Goal: Use online tool/utility: Utilize a website feature to perform a specific function

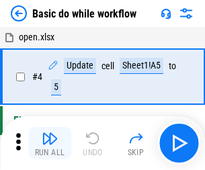
click at [50, 143] on img "button" at bounding box center [50, 139] width 16 height 16
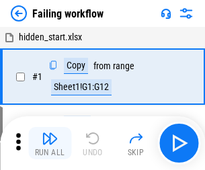
click at [50, 143] on img "button" at bounding box center [50, 139] width 16 height 16
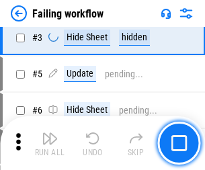
scroll to position [285, 0]
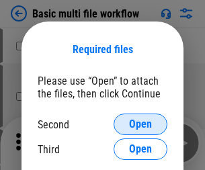
click at [141, 125] on span "Open" at bounding box center [140, 124] width 23 height 11
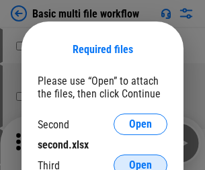
click at [141, 160] on span "Open" at bounding box center [140, 165] width 23 height 11
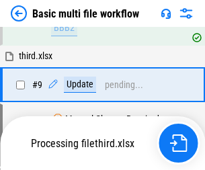
scroll to position [372, 0]
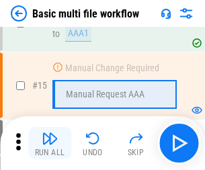
click at [50, 143] on img "button" at bounding box center [50, 139] width 16 height 16
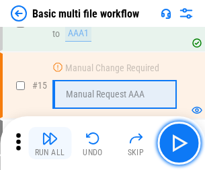
scroll to position [896, 0]
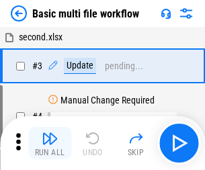
click at [50, 143] on img "button" at bounding box center [50, 139] width 16 height 16
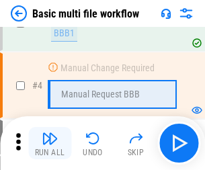
click at [50, 143] on img "button" at bounding box center [50, 139] width 16 height 16
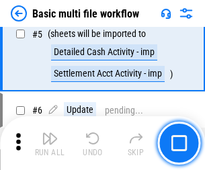
click at [50, 143] on img "button" at bounding box center [50, 139] width 16 height 16
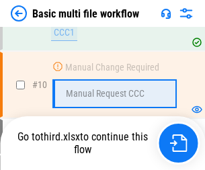
scroll to position [631, 0]
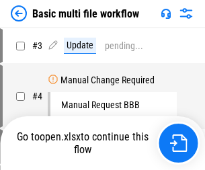
scroll to position [55, 0]
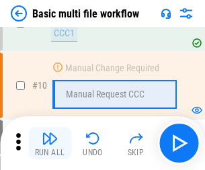
click at [50, 143] on img "button" at bounding box center [50, 139] width 16 height 16
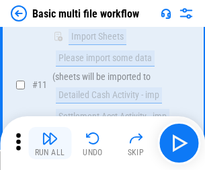
click at [50, 143] on img "button" at bounding box center [50, 139] width 16 height 16
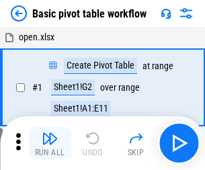
click at [50, 143] on img "button" at bounding box center [50, 139] width 16 height 16
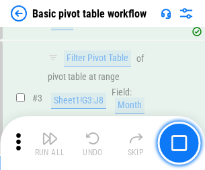
scroll to position [322, 0]
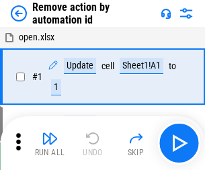
scroll to position [50, 0]
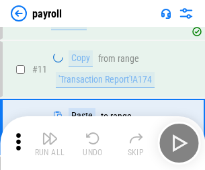
scroll to position [98, 0]
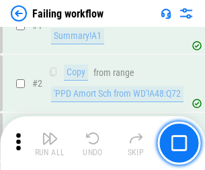
scroll to position [217, 0]
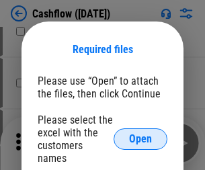
click at [141, 134] on span "Open" at bounding box center [140, 139] width 23 height 11
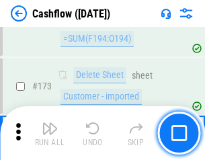
scroll to position [1425, 0]
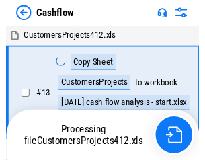
scroll to position [15, 0]
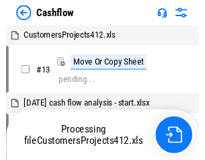
scroll to position [15, 0]
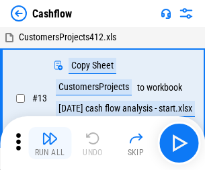
click at [50, 133] on img "button" at bounding box center [50, 139] width 16 height 16
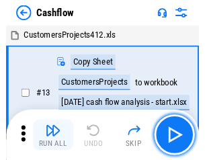
scroll to position [15, 0]
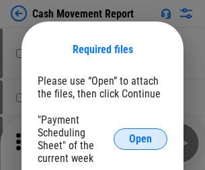
click at [141, 139] on span "Open" at bounding box center [140, 139] width 23 height 11
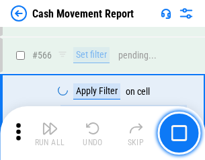
scroll to position [6171, 0]
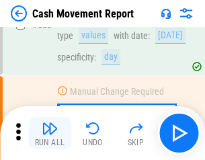
click at [50, 133] on img "button" at bounding box center [50, 129] width 16 height 16
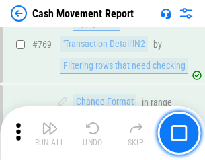
scroll to position [7482, 0]
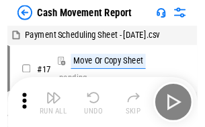
scroll to position [24, 0]
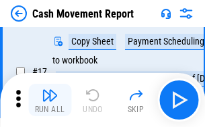
click at [50, 100] on img "button" at bounding box center [50, 95] width 16 height 16
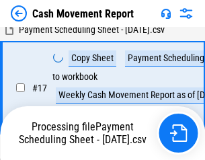
scroll to position [280, 0]
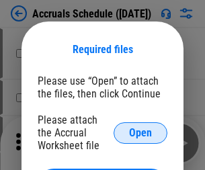
click at [141, 133] on span "Open" at bounding box center [140, 133] width 23 height 11
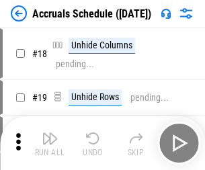
scroll to position [129, 0]
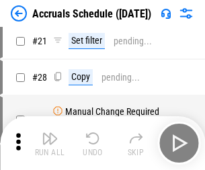
click at [50, 143] on img "button" at bounding box center [50, 139] width 16 height 16
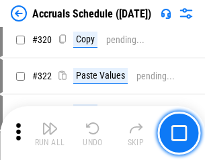
scroll to position [2504, 0]
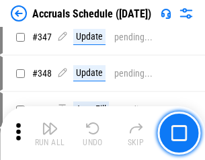
click at [50, 133] on img "button" at bounding box center [50, 129] width 16 height 16
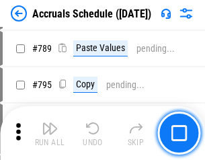
scroll to position [5656, 0]
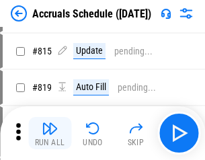
click at [50, 133] on img "button" at bounding box center [50, 129] width 16 height 16
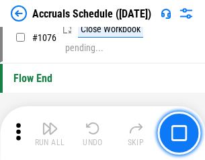
scroll to position [8064, 0]
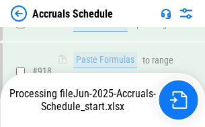
scroll to position [7060, 0]
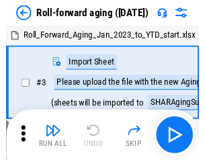
scroll to position [2, 0]
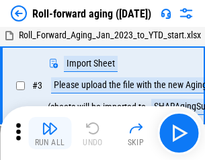
click at [50, 133] on img "button" at bounding box center [50, 129] width 16 height 16
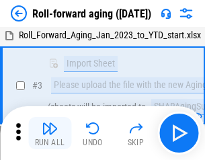
click at [50, 133] on img "button" at bounding box center [50, 129] width 16 height 16
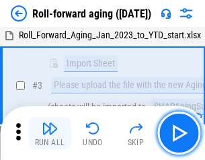
scroll to position [87, 0]
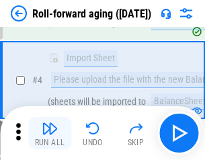
click at [50, 133] on img "button" at bounding box center [50, 129] width 16 height 16
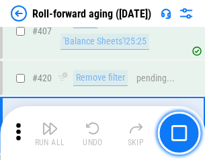
scroll to position [4669, 0]
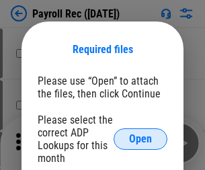
click at [141, 139] on span "Open" at bounding box center [140, 139] width 23 height 11
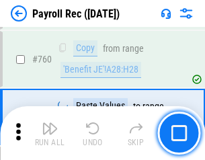
scroll to position [8144, 0]
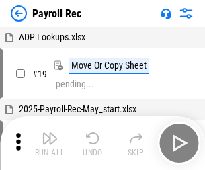
click at [50, 143] on img "button" at bounding box center [50, 139] width 16 height 16
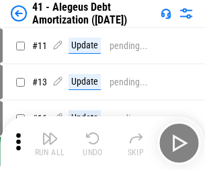
click at [50, 143] on img "button" at bounding box center [50, 139] width 16 height 16
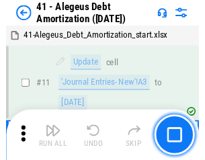
scroll to position [166, 0]
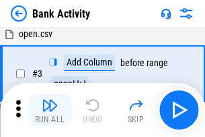
click at [50, 110] on img "button" at bounding box center [50, 105] width 16 height 16
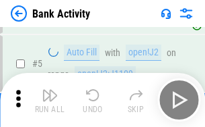
scroll to position [71, 0]
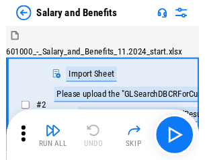
scroll to position [18, 0]
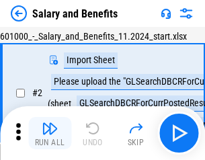
click at [50, 133] on img "button" at bounding box center [50, 129] width 16 height 16
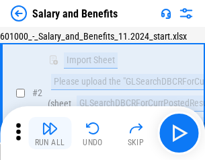
click at [50, 133] on img "button" at bounding box center [50, 129] width 16 height 16
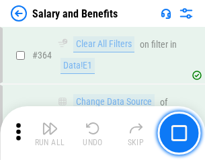
scroll to position [6341, 0]
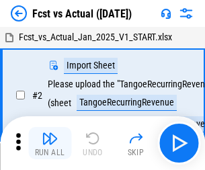
click at [50, 133] on img "button" at bounding box center [50, 139] width 16 height 16
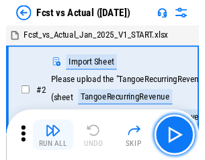
scroll to position [18, 0]
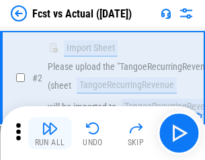
click at [50, 133] on img "button" at bounding box center [50, 129] width 16 height 16
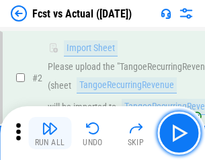
scroll to position [126, 0]
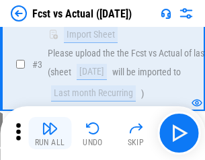
click at [50, 133] on img "button" at bounding box center [50, 129] width 16 height 16
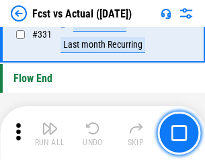
scroll to position [6445, 0]
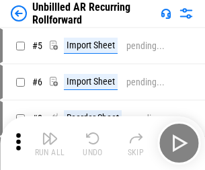
click at [50, 133] on img "button" at bounding box center [50, 139] width 16 height 16
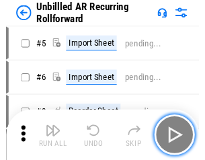
scroll to position [29, 0]
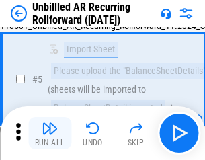
click at [50, 133] on img "button" at bounding box center [50, 129] width 16 height 16
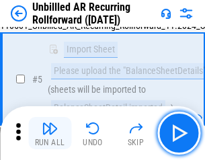
scroll to position [127, 0]
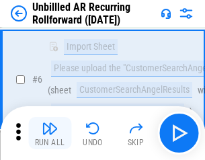
click at [50, 133] on img "button" at bounding box center [50, 129] width 16 height 16
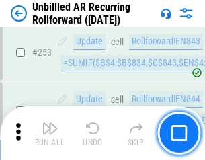
scroll to position [4573, 0]
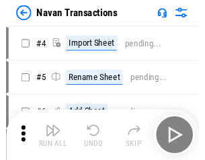
scroll to position [22, 0]
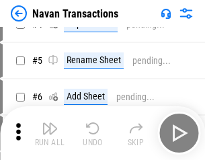
click at [50, 133] on img "button" at bounding box center [50, 129] width 16 height 16
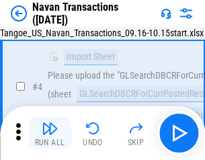
click at [50, 133] on img "button" at bounding box center [50, 129] width 16 height 16
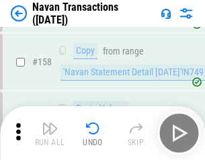
scroll to position [4365, 0]
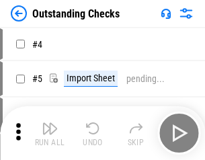
click at [50, 133] on img "button" at bounding box center [50, 129] width 16 height 16
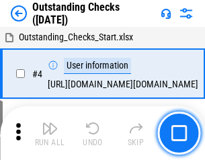
scroll to position [57, 0]
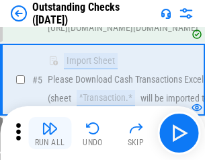
click at [50, 133] on img "button" at bounding box center [50, 129] width 16 height 16
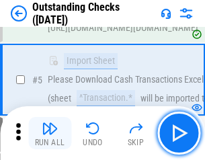
scroll to position [141, 0]
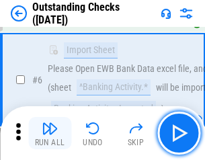
click at [50, 133] on img "button" at bounding box center [50, 129] width 16 height 16
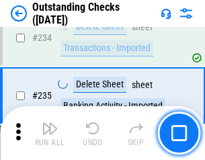
scroll to position [4089, 0]
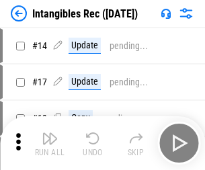
click at [50, 143] on img "button" at bounding box center [50, 139] width 16 height 16
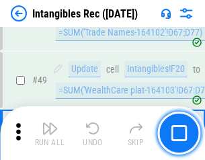
scroll to position [524, 0]
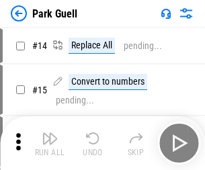
click at [50, 133] on img "button" at bounding box center [50, 139] width 16 height 16
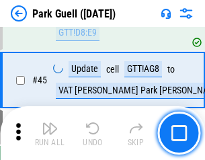
scroll to position [1684, 0]
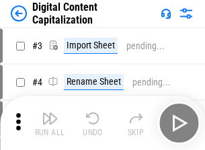
click at [50, 113] on img "button" at bounding box center [50, 118] width 16 height 16
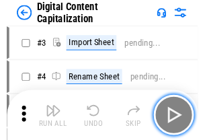
scroll to position [39, 0]
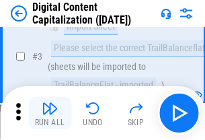
click at [50, 113] on img "button" at bounding box center [50, 108] width 16 height 16
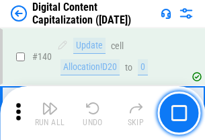
scroll to position [1428, 0]
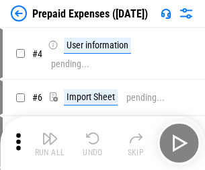
click at [50, 133] on img "button" at bounding box center [50, 139] width 16 height 16
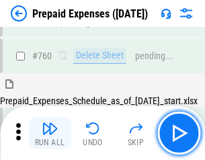
scroll to position [3732, 0]
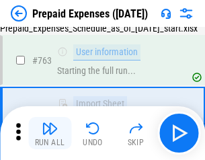
click at [50, 133] on img "button" at bounding box center [50, 129] width 16 height 16
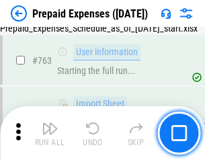
scroll to position [3811, 0]
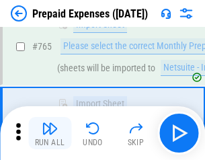
click at [50, 133] on img "button" at bounding box center [50, 129] width 16 height 16
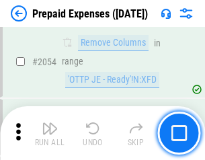
scroll to position [14074, 0]
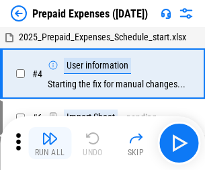
click at [50, 143] on img "button" at bounding box center [50, 139] width 16 height 16
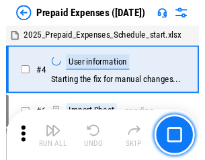
scroll to position [59, 0]
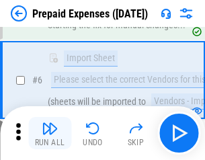
click at [50, 133] on img "button" at bounding box center [50, 129] width 16 height 16
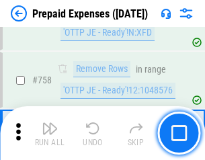
scroll to position [4798, 0]
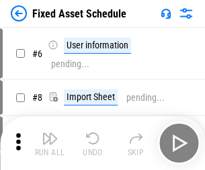
click at [50, 143] on img "button" at bounding box center [50, 139] width 16 height 16
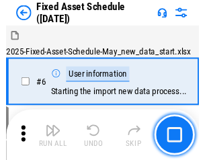
scroll to position [73, 0]
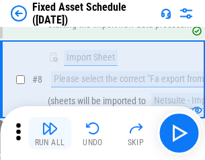
click at [50, 133] on img "button" at bounding box center [50, 129] width 16 height 16
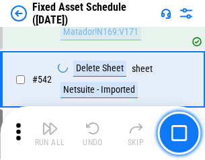
scroll to position [4800, 0]
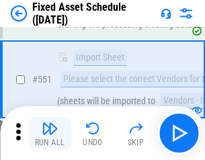
click at [50, 133] on img "button" at bounding box center [50, 129] width 16 height 16
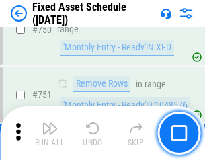
scroll to position [6564, 0]
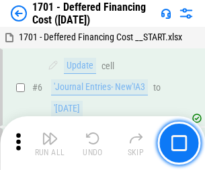
scroll to position [162, 0]
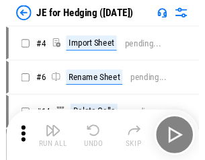
scroll to position [2, 0]
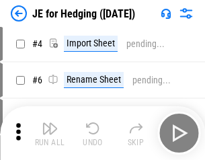
click at [50, 133] on img "button" at bounding box center [50, 129] width 16 height 16
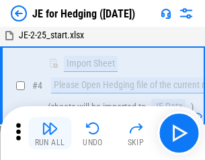
click at [50, 133] on img "button" at bounding box center [50, 129] width 16 height 16
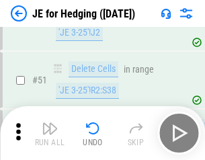
scroll to position [872, 0]
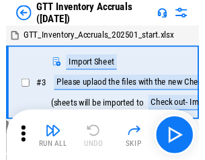
scroll to position [2, 0]
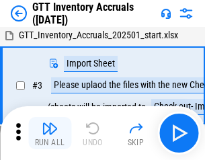
click at [50, 133] on img "button" at bounding box center [50, 129] width 16 height 16
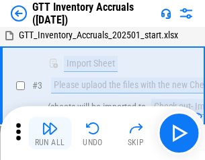
click at [50, 133] on img "button" at bounding box center [50, 129] width 16 height 16
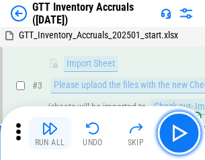
scroll to position [87, 0]
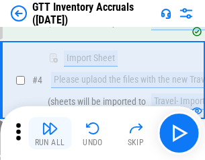
click at [50, 133] on img "button" at bounding box center [50, 129] width 16 height 16
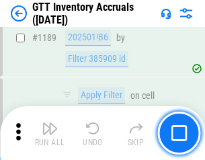
scroll to position [10995, 0]
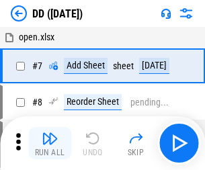
click at [50, 143] on img "button" at bounding box center [50, 139] width 16 height 16
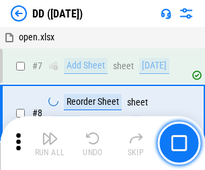
scroll to position [130, 0]
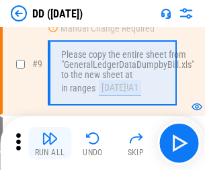
click at [50, 143] on img "button" at bounding box center [50, 139] width 16 height 16
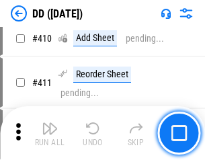
scroll to position [6024, 0]
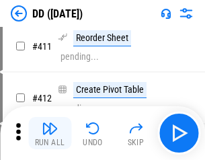
click at [50, 133] on img "button" at bounding box center [50, 129] width 16 height 16
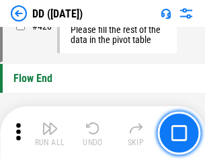
scroll to position [6444, 0]
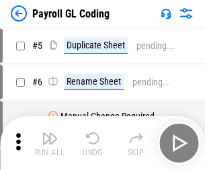
click at [50, 143] on img "button" at bounding box center [50, 139] width 16 height 16
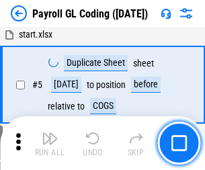
scroll to position [162, 0]
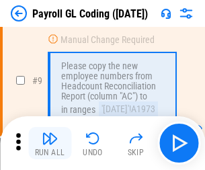
click at [50, 143] on img "button" at bounding box center [50, 139] width 16 height 16
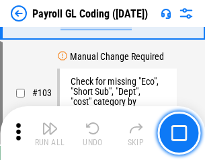
scroll to position [3159, 0]
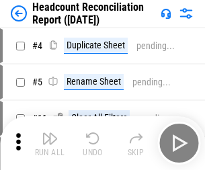
click at [50, 143] on img "button" at bounding box center [50, 139] width 16 height 16
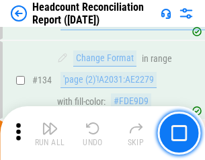
scroll to position [1618, 0]
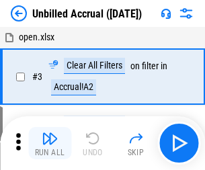
click at [50, 143] on img "button" at bounding box center [50, 139] width 16 height 16
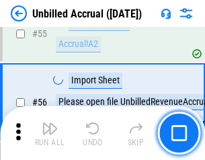
scroll to position [1406, 0]
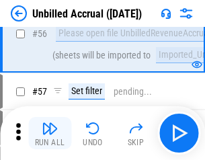
click at [50, 133] on img "button" at bounding box center [50, 129] width 16 height 16
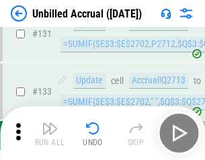
scroll to position [4011, 0]
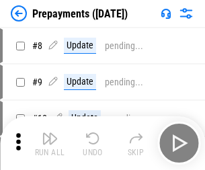
click at [50, 143] on img "button" at bounding box center [50, 139] width 16 height 16
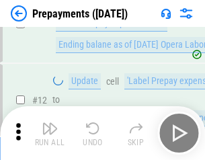
scroll to position [84, 0]
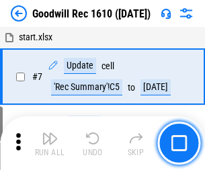
scroll to position [230, 0]
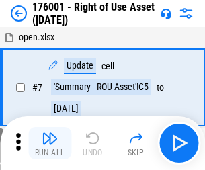
click at [50, 143] on img "button" at bounding box center [50, 139] width 16 height 16
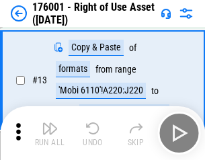
scroll to position [87, 0]
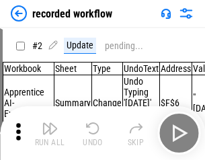
click at [50, 133] on img "button" at bounding box center [50, 129] width 16 height 16
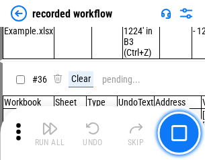
scroll to position [4208, 0]
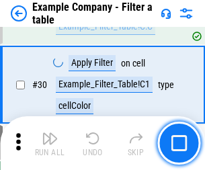
scroll to position [1232, 0]
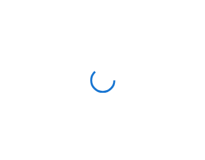
scroll to position [21, 0]
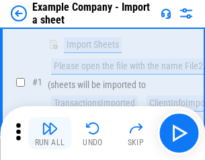
click at [50, 133] on img "button" at bounding box center [50, 129] width 16 height 16
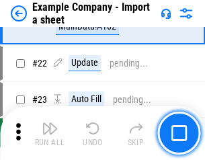
scroll to position [298, 0]
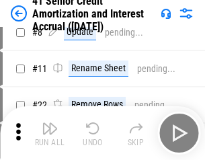
click at [50, 133] on img "button" at bounding box center [50, 129] width 16 height 16
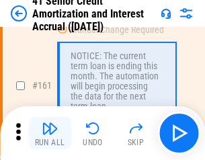
click at [50, 133] on img "button" at bounding box center [50, 129] width 16 height 16
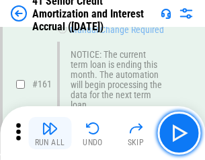
scroll to position [1440, 0]
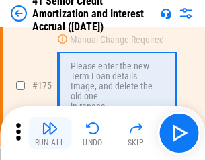
click at [50, 133] on img "button" at bounding box center [50, 129] width 16 height 16
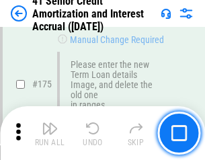
scroll to position [1577, 0]
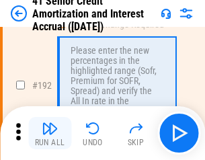
click at [50, 133] on img "button" at bounding box center [50, 129] width 16 height 16
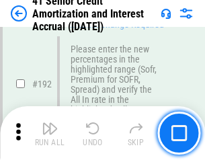
scroll to position [1718, 0]
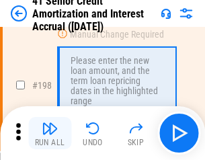
click at [50, 133] on img "button" at bounding box center [50, 129] width 16 height 16
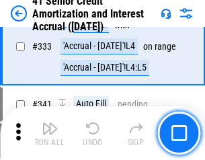
scroll to position [3440, 0]
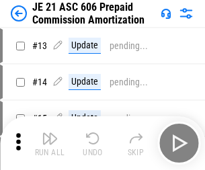
click at [50, 133] on img "button" at bounding box center [50, 139] width 16 height 16
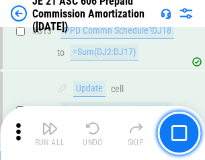
scroll to position [2514, 0]
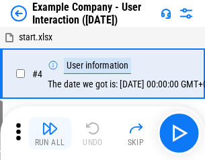
click at [50, 133] on img "button" at bounding box center [50, 129] width 16 height 16
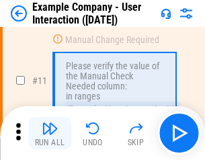
click at [50, 133] on img "button" at bounding box center [50, 129] width 16 height 16
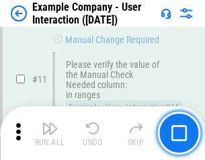
scroll to position [292, 0]
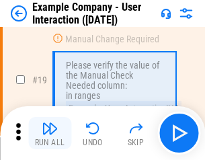
click at [50, 133] on img "button" at bounding box center [50, 129] width 16 height 16
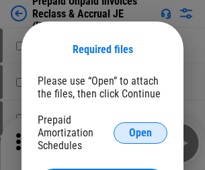
click at [141, 133] on span "Open" at bounding box center [140, 133] width 23 height 11
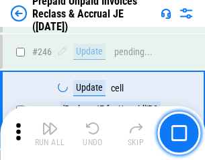
scroll to position [1818, 0]
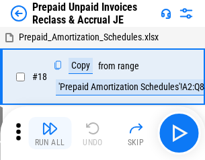
click at [50, 133] on img "button" at bounding box center [50, 129] width 16 height 16
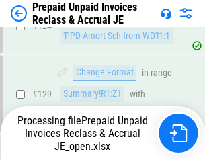
scroll to position [1171, 0]
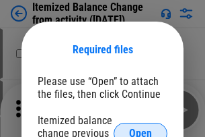
click at [141, 128] on span "Open" at bounding box center [140, 133] width 23 height 11
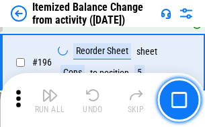
scroll to position [2591, 0]
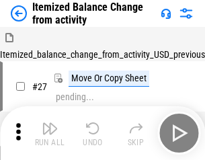
scroll to position [21, 0]
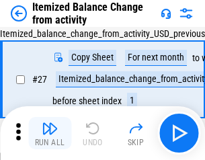
click at [50, 133] on img "button" at bounding box center [50, 129] width 16 height 16
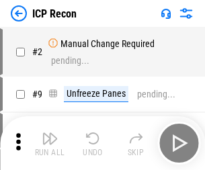
scroll to position [6, 0]
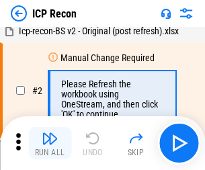
click at [50, 143] on img "button" at bounding box center [50, 139] width 16 height 16
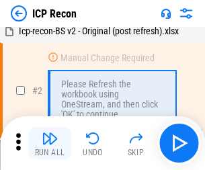
click at [50, 143] on img "button" at bounding box center [50, 139] width 16 height 16
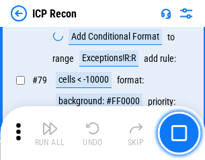
scroll to position [1320, 0]
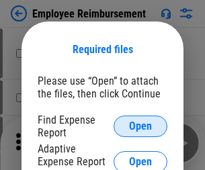
click at [141, 127] on span "Open" at bounding box center [140, 126] width 23 height 11
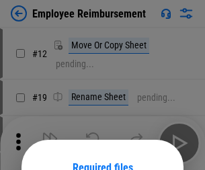
scroll to position [118, 0]
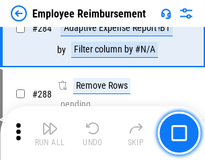
scroll to position [3660, 0]
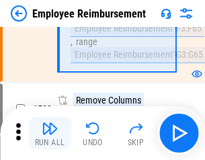
click at [50, 133] on img "button" at bounding box center [50, 129] width 16 height 16
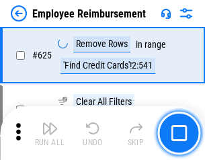
scroll to position [8061, 0]
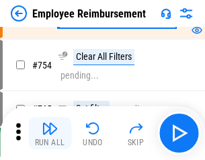
click at [50, 133] on img "button" at bounding box center [50, 129] width 16 height 16
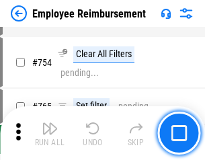
scroll to position [9446, 0]
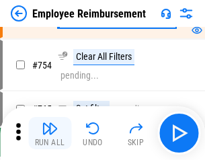
click at [50, 133] on img "button" at bounding box center [50, 129] width 16 height 16
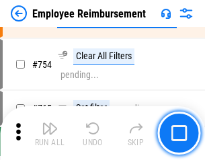
click at [50, 133] on img "button" at bounding box center [50, 129] width 16 height 16
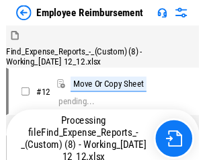
scroll to position [46, 0]
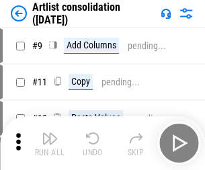
click at [50, 143] on img "button" at bounding box center [50, 139] width 16 height 16
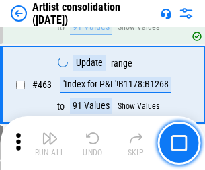
scroll to position [5896, 0]
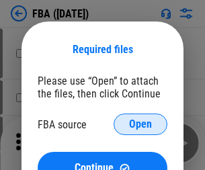
click at [141, 125] on span "Open" at bounding box center [140, 124] width 23 height 11
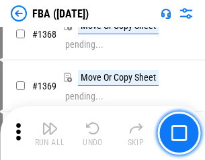
scroll to position [14460, 0]
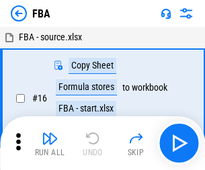
scroll to position [13, 0]
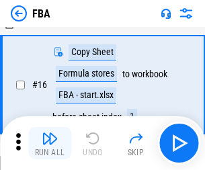
click at [50, 143] on img "button" at bounding box center [50, 139] width 16 height 16
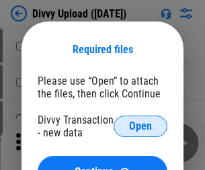
click at [141, 127] on span "Open" at bounding box center [140, 126] width 23 height 11
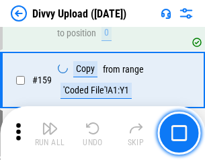
scroll to position [1394, 0]
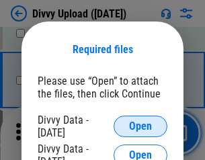
click at [141, 127] on span "Open" at bounding box center [140, 126] width 23 height 11
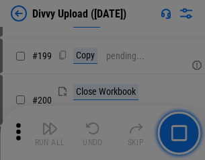
scroll to position [1958, 0]
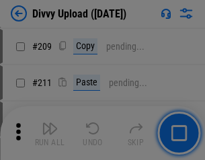
scroll to position [2287, 0]
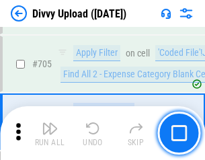
scroll to position [9211, 0]
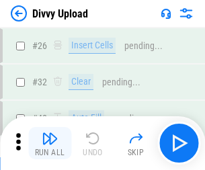
click at [50, 143] on img "button" at bounding box center [50, 139] width 16 height 16
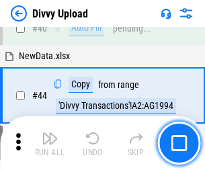
scroll to position [148, 0]
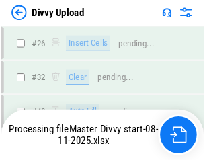
scroll to position [1394, 0]
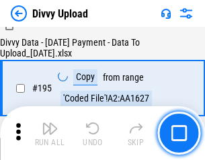
scroll to position [1882, 0]
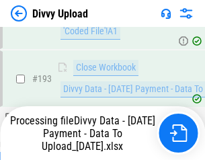
scroll to position [1814, 0]
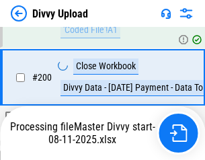
scroll to position [2179, 0]
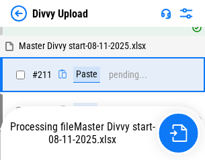
scroll to position [2544, 0]
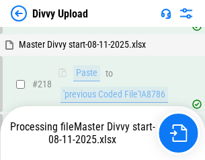
scroll to position [2899, 0]
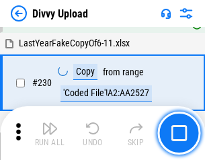
scroll to position [3341, 0]
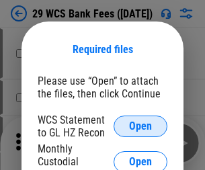
click at [141, 127] on span "Open" at bounding box center [140, 126] width 23 height 11
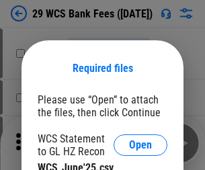
scroll to position [19, 0]
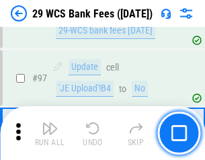
scroll to position [1312, 0]
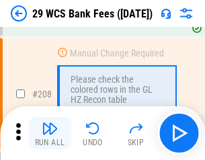
click at [50, 133] on img "button" at bounding box center [50, 129] width 16 height 16
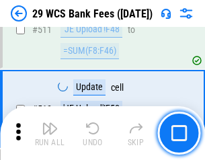
scroll to position [6774, 0]
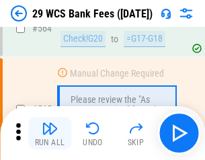
click at [50, 133] on img "button" at bounding box center [50, 129] width 16 height 16
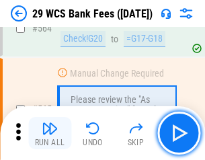
scroll to position [7282, 0]
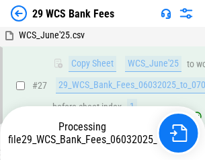
scroll to position [269, 0]
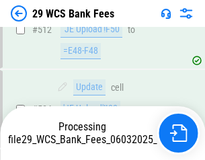
scroll to position [7039, 0]
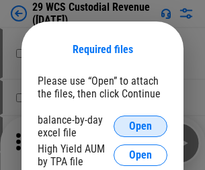
click at [141, 127] on span "Open" at bounding box center [140, 126] width 23 height 11
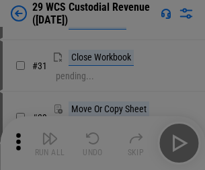
scroll to position [289, 0]
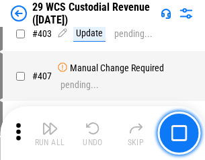
scroll to position [6236, 0]
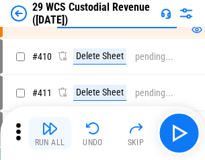
click at [50, 133] on img "button" at bounding box center [50, 129] width 16 height 16
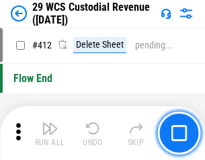
scroll to position [6430, 0]
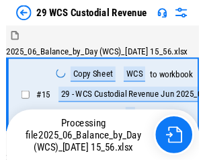
scroll to position [32, 0]
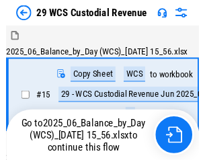
scroll to position [25, 0]
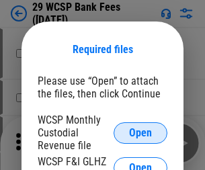
click at [141, 133] on span "Open" at bounding box center [140, 133] width 23 height 11
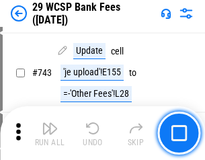
scroll to position [6785, 0]
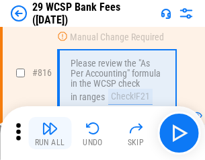
click at [50, 133] on img "button" at bounding box center [50, 129] width 16 height 16
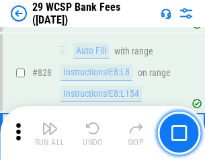
scroll to position [8543, 0]
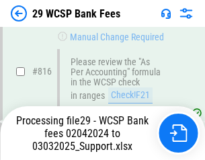
scroll to position [8527, 0]
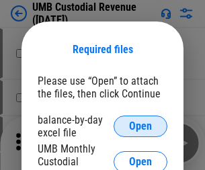
click at [141, 127] on span "Open" at bounding box center [140, 126] width 23 height 11
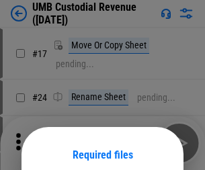
scroll to position [106, 0]
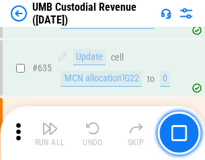
scroll to position [7046, 0]
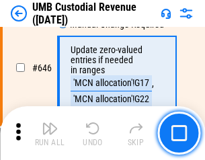
click at [50, 133] on img "button" at bounding box center [50, 129] width 16 height 16
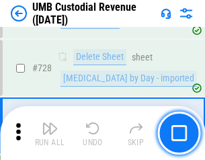
scroll to position [8306, 0]
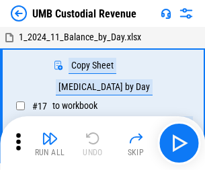
scroll to position [10, 0]
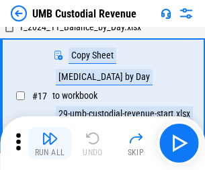
click at [50, 143] on img "button" at bounding box center [50, 139] width 16 height 16
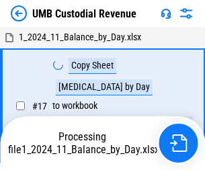
scroll to position [10, 0]
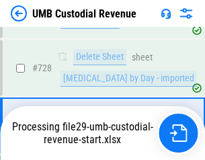
scroll to position [8275, 0]
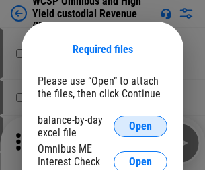
click at [141, 127] on span "Open" at bounding box center [140, 126] width 23 height 11
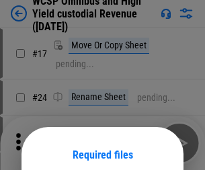
scroll to position [106, 0]
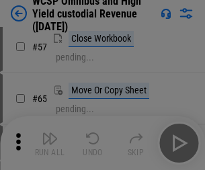
scroll to position [587, 0]
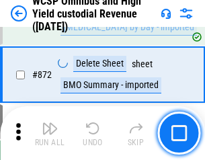
scroll to position [11395, 0]
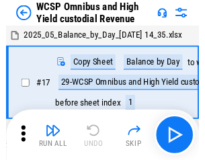
scroll to position [7, 0]
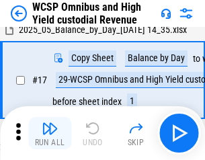
click at [50, 133] on img "button" at bounding box center [50, 129] width 16 height 16
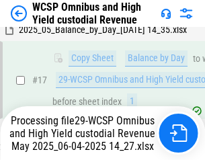
scroll to position [280, 0]
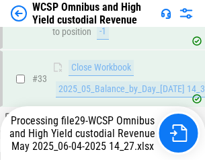
scroll to position [667, 0]
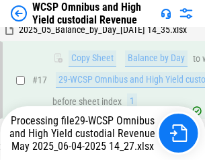
scroll to position [280, 0]
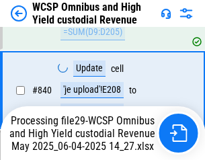
scroll to position [11249, 0]
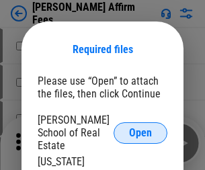
click at [141, 128] on span "Open" at bounding box center [140, 133] width 23 height 11
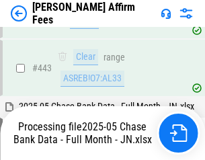
scroll to position [3514, 0]
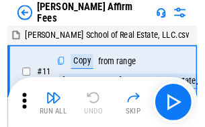
scroll to position [13, 0]
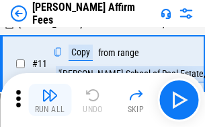
click at [50, 100] on img "button" at bounding box center [50, 95] width 16 height 16
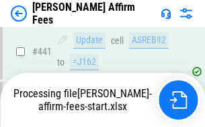
scroll to position [3531, 0]
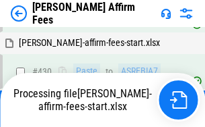
scroll to position [2770, 0]
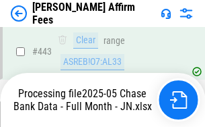
scroll to position [3531, 0]
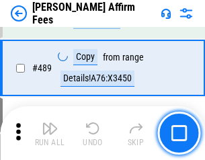
scroll to position [3514, 0]
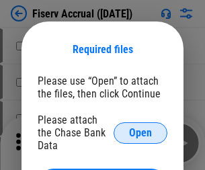
click at [141, 128] on span "Open" at bounding box center [140, 133] width 23 height 11
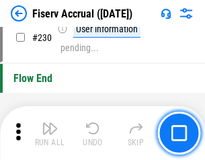
scroll to position [4266, 0]
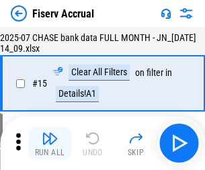
click at [50, 143] on img "button" at bounding box center [50, 139] width 16 height 16
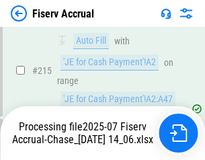
scroll to position [4086, 0]
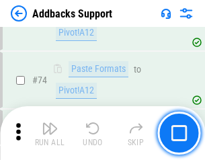
scroll to position [980, 0]
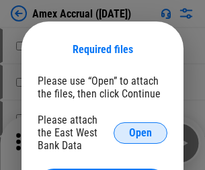
click at [141, 133] on span "Open" at bounding box center [140, 133] width 23 height 11
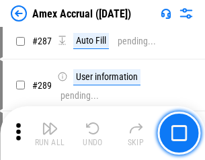
scroll to position [3861, 0]
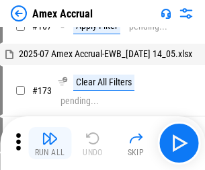
click at [50, 143] on img "button" at bounding box center [50, 139] width 16 height 16
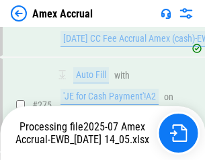
scroll to position [4013, 0]
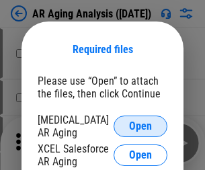
click at [141, 125] on span "Open" at bounding box center [140, 126] width 23 height 11
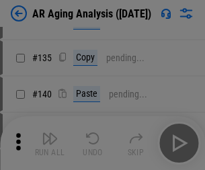
scroll to position [405, 0]
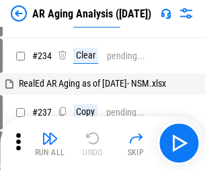
scroll to position [13, 0]
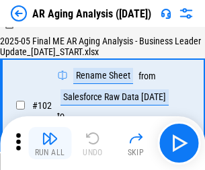
click at [50, 143] on img "button" at bounding box center [50, 139] width 16 height 16
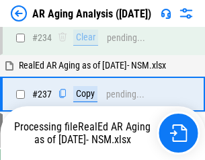
scroll to position [2087, 0]
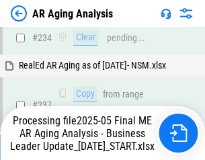
scroll to position [2072, 0]
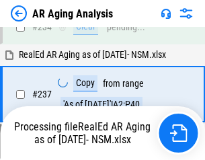
scroll to position [2072, 0]
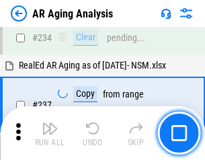
scroll to position [2072, 0]
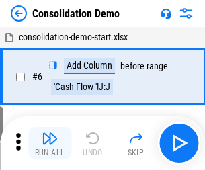
click at [50, 143] on img "button" at bounding box center [50, 139] width 16 height 16
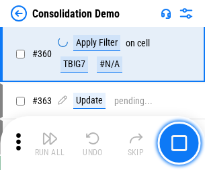
scroll to position [4513, 0]
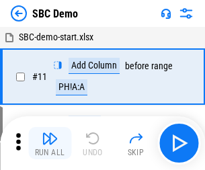
click at [50, 143] on img "button" at bounding box center [50, 139] width 16 height 16
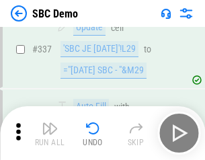
scroll to position [3542, 0]
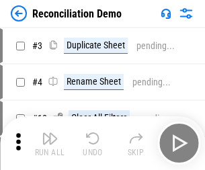
click at [50, 143] on img "button" at bounding box center [50, 139] width 16 height 16
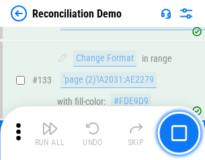
scroll to position [1599, 0]
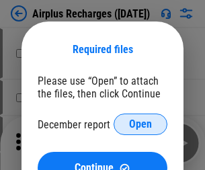
click at [141, 125] on span "Open" at bounding box center [140, 124] width 23 height 11
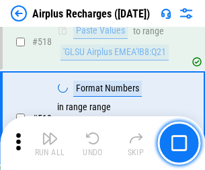
scroll to position [5794, 0]
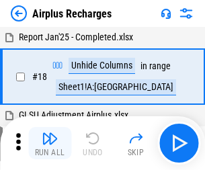
click at [50, 143] on img "button" at bounding box center [50, 139] width 16 height 16
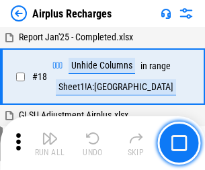
scroll to position [59, 0]
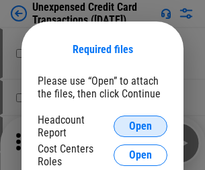
click at [141, 127] on span "Open" at bounding box center [140, 126] width 23 height 11
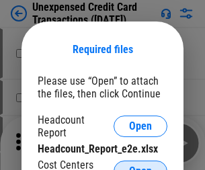
click at [141, 166] on span "Open" at bounding box center [140, 171] width 23 height 11
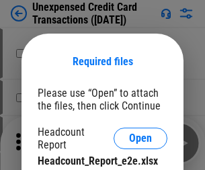
scroll to position [12, 0]
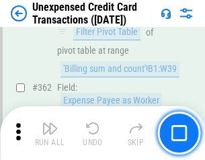
scroll to position [3462, 0]
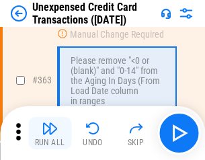
click at [50, 133] on img "button" at bounding box center [50, 129] width 16 height 16
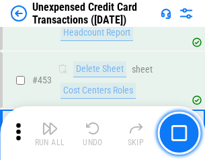
scroll to position [4592, 0]
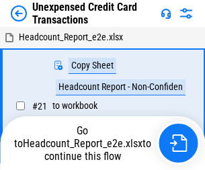
scroll to position [21, 0]
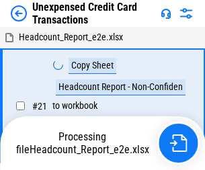
scroll to position [21, 0]
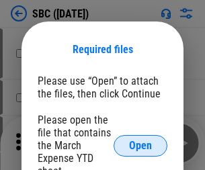
click at [141, 145] on span "Open" at bounding box center [140, 146] width 23 height 11
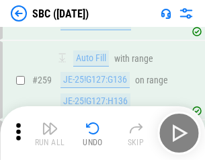
scroll to position [2631, 0]
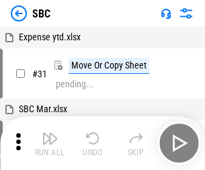
scroll to position [13, 0]
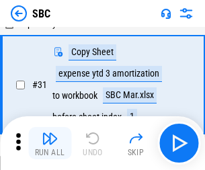
click at [50, 143] on img "button" at bounding box center [50, 139] width 16 height 16
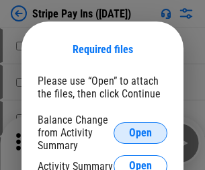
click at [141, 133] on span "Open" at bounding box center [140, 133] width 23 height 11
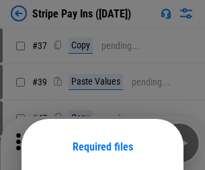
scroll to position [98, 0]
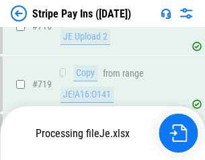
scroll to position [6980, 0]
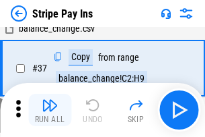
click at [50, 110] on img "button" at bounding box center [50, 105] width 16 height 16
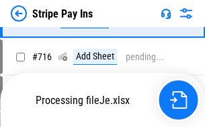
scroll to position [6951, 0]
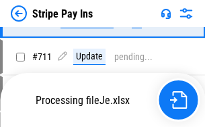
scroll to position [6951, 0]
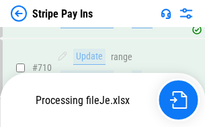
scroll to position [6951, 0]
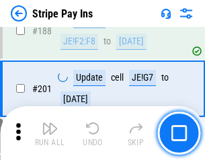
scroll to position [1917, 0]
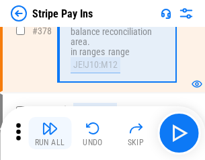
click at [50, 133] on img "button" at bounding box center [50, 129] width 16 height 16
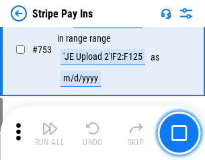
scroll to position [6934, 0]
